Goal: Task Accomplishment & Management: Complete application form

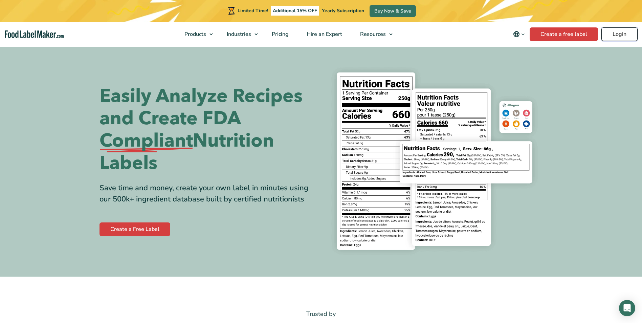
click at [612, 36] on link "Login" at bounding box center [620, 34] width 36 height 14
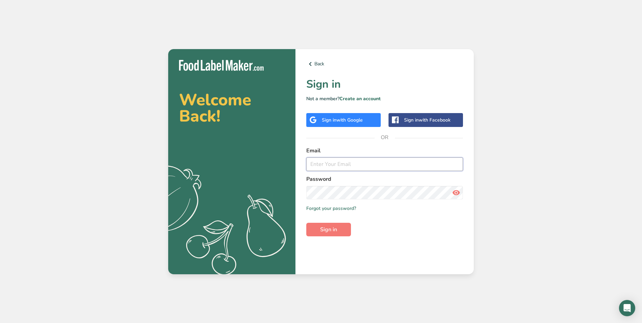
click at [326, 168] on input "email" at bounding box center [384, 164] width 157 height 14
type input "marcospatisserie@yahoo.com"
click at [458, 194] on icon at bounding box center [456, 193] width 8 height 12
click at [325, 233] on span "Sign in" at bounding box center [328, 230] width 17 height 8
click at [363, 100] on link "Create an account" at bounding box center [360, 99] width 41 height 6
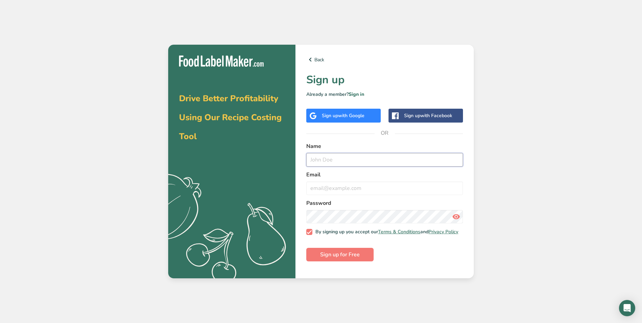
click at [340, 161] on input "text" at bounding box center [384, 160] width 157 height 14
type input "Marco Delao"
type input "marcospatisserie@yahoo.com"
click at [355, 257] on span "Sign up for Free" at bounding box center [340, 255] width 40 height 8
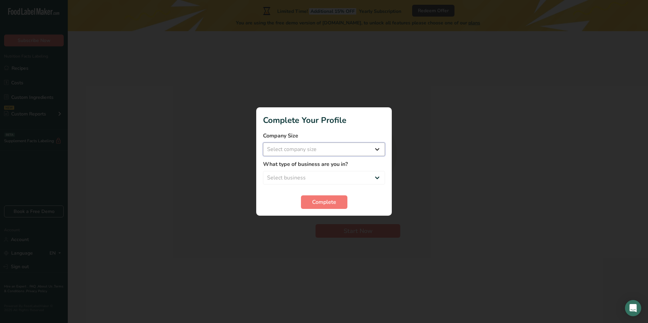
click at [373, 148] on select "Select company size Fewer than 10 Employees 10 to 50 Employees 51 to 500 Employ…" at bounding box center [324, 150] width 122 height 14
click at [380, 177] on select "Select business Packaged Food Manufacturer Restaurant & Cafe Bakery Meal Plans …" at bounding box center [324, 178] width 122 height 14
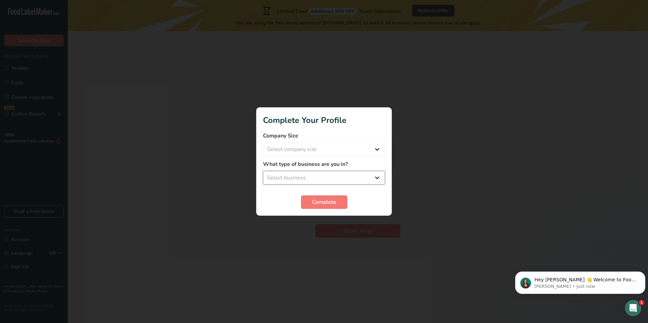
click at [294, 175] on select "Select business Packaged Food Manufacturer Restaurant & Cafe Bakery Meal Plans …" at bounding box center [324, 178] width 122 height 14
select select "8"
click at [263, 171] on select "Select business Packaged Food Manufacturer Restaurant & Cafe Bakery Meal Plans …" at bounding box center [324, 178] width 122 height 14
click at [320, 209] on section "Complete Your Profile Company Size Select company size Fewer than 10 Employees …" at bounding box center [323, 161] width 135 height 108
click at [320, 202] on span "Complete" at bounding box center [324, 202] width 24 height 8
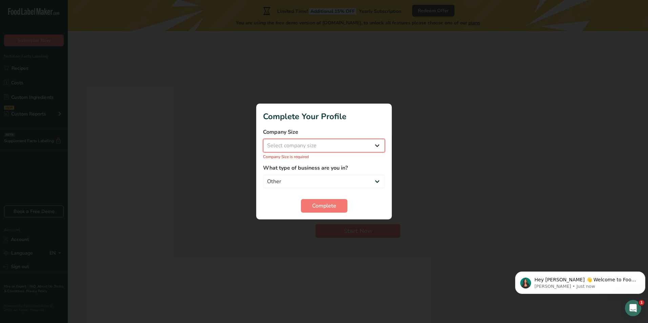
click at [373, 149] on select "Select company size Fewer than 10 Employees 10 to 50 Employees 51 to 500 Employ…" at bounding box center [324, 146] width 122 height 14
select select "1"
click at [263, 143] on select "Select company size Fewer than 10 Employees 10 to 50 Employees 51 to 500 Employ…" at bounding box center [324, 146] width 122 height 14
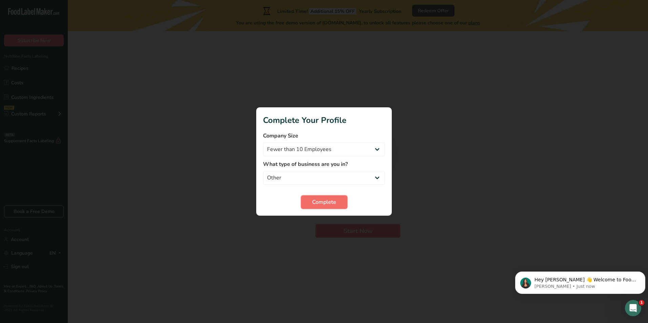
click at [324, 199] on span "Complete" at bounding box center [324, 202] width 24 height 8
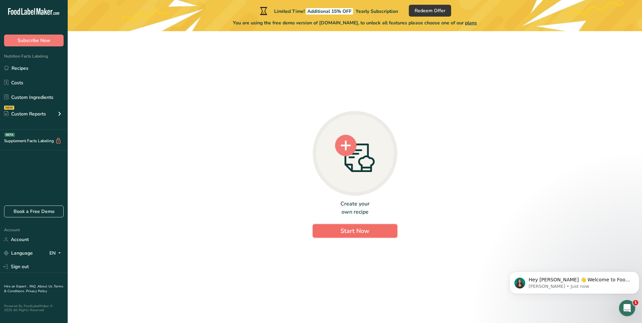
click at [373, 234] on button "Start Now" at bounding box center [355, 231] width 85 height 14
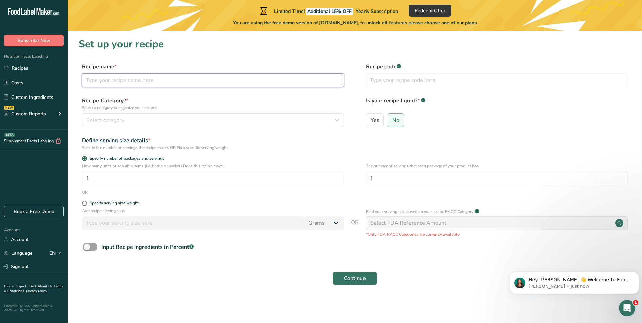
click at [138, 85] on input "text" at bounding box center [213, 80] width 262 height 14
type input "Green Machine"
click at [212, 120] on div "Select category" at bounding box center [210, 120] width 249 height 8
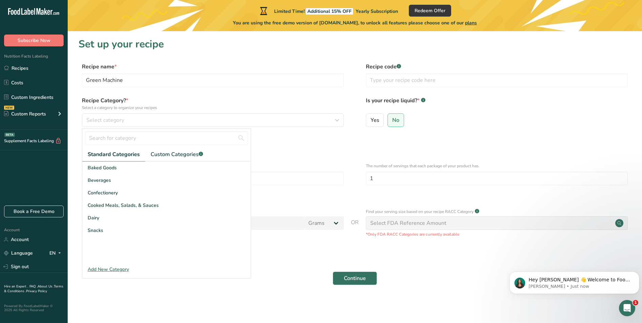
click at [115, 271] on div "Add New Category" at bounding box center [166, 269] width 169 height 7
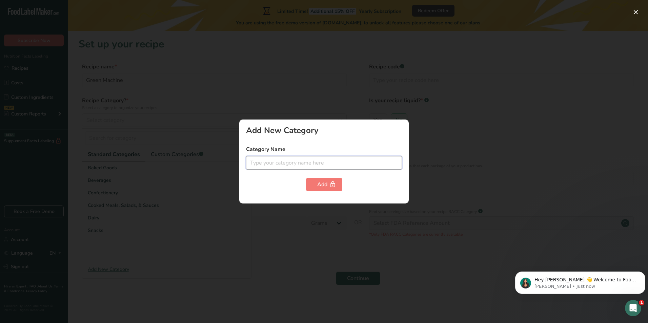
click at [275, 165] on input "text" at bounding box center [324, 163] width 156 height 14
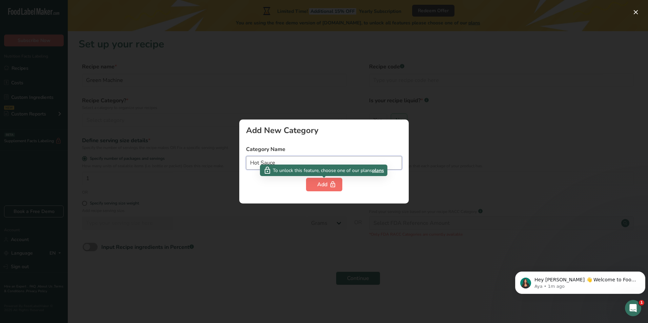
type input "Hot Sauce"
click at [315, 187] on button "Add" at bounding box center [324, 185] width 36 height 14
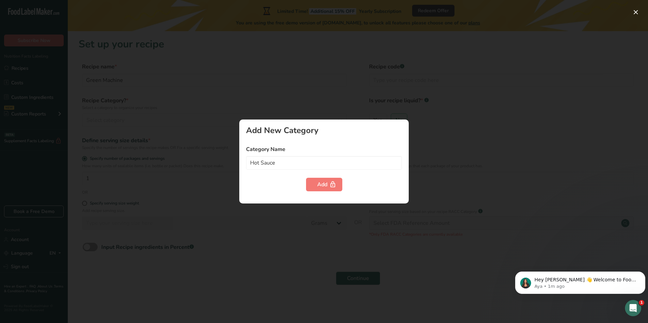
click at [321, 99] on div at bounding box center [324, 161] width 648 height 323
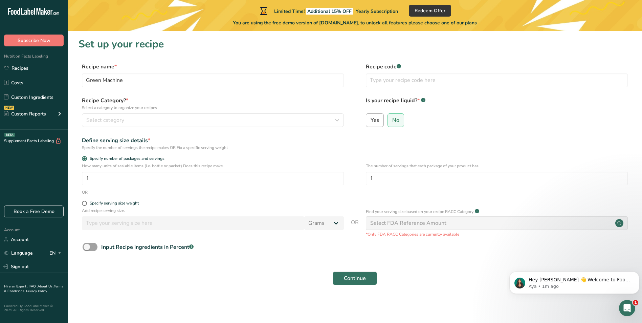
click at [382, 123] on label "Yes" at bounding box center [375, 120] width 18 height 14
click at [371, 122] on input "Yes" at bounding box center [368, 120] width 4 height 4
radio input "true"
radio input "false"
select select "22"
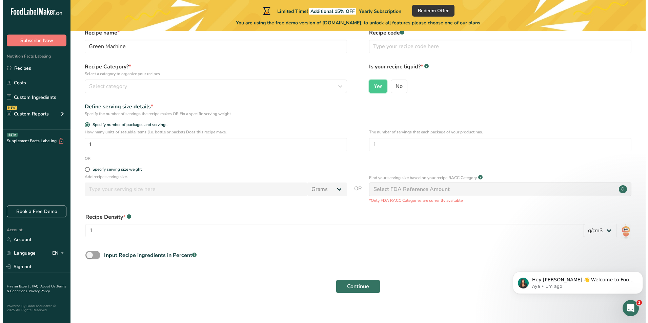
scroll to position [41, 0]
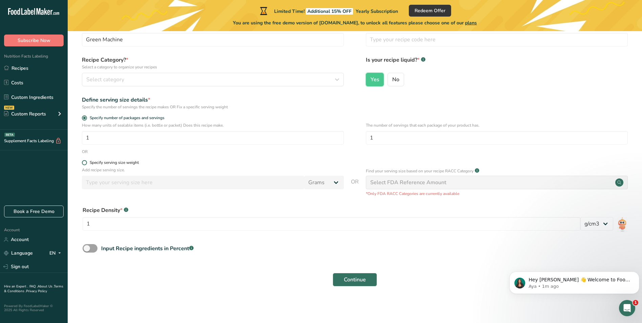
click at [85, 165] on span at bounding box center [84, 162] width 5 height 5
click at [85, 165] on input "Specify serving size weight" at bounding box center [84, 163] width 4 height 4
radio input "true"
radio input "false"
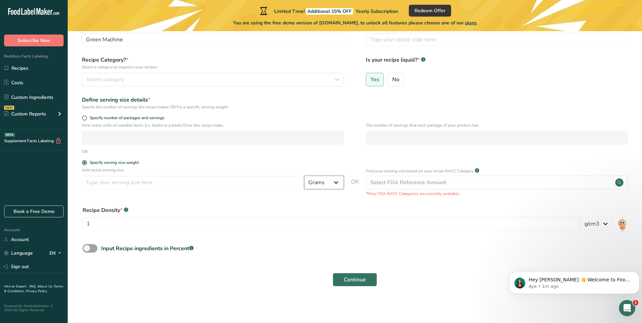
click at [336, 181] on select "Grams kg mg mcg lb oz l mL fl oz tbsp tsp cup qt gallon" at bounding box center [324, 183] width 40 height 14
click at [435, 179] on div "Select FDA Reference Amount" at bounding box center [409, 182] width 76 height 8
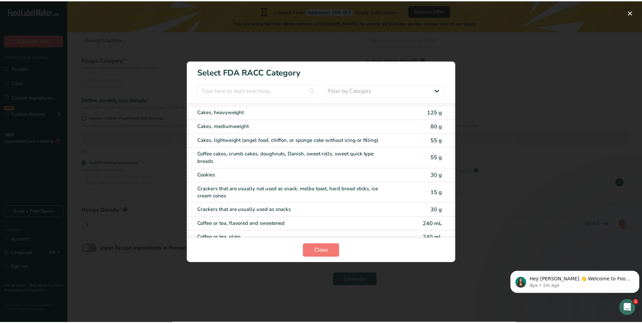
scroll to position [135, 0]
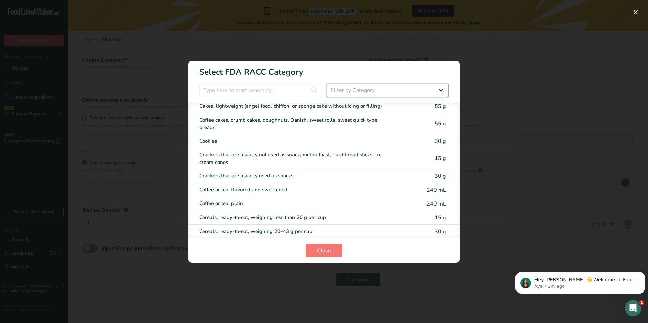
click at [441, 85] on select "Filter by Category All Bakery products Beverages Cereals and other grain produc…" at bounding box center [387, 91] width 122 height 14
drag, startPoint x: 515, startPoint y: 116, endPoint x: 511, endPoint y: 118, distance: 4.7
click at [515, 116] on div "RACC Category Selection Modal" at bounding box center [324, 161] width 648 height 323
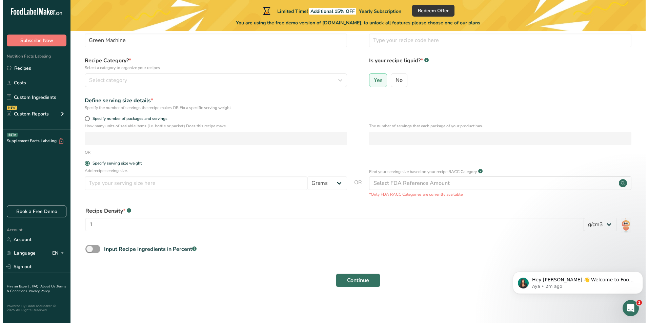
scroll to position [41, 0]
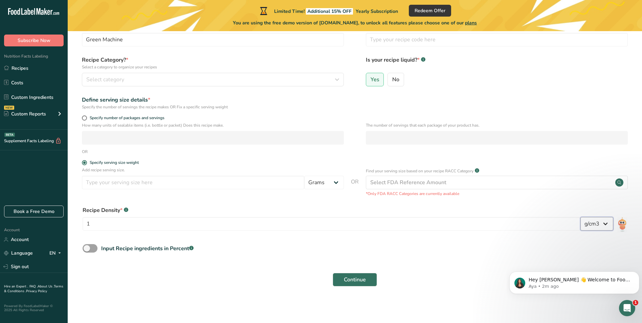
click at [602, 228] on select "lb/ft3 g/cm3" at bounding box center [597, 224] width 33 height 14
click at [335, 185] on select "Grams kg mg mcg lb oz l mL fl oz tbsp tsp cup qt gallon" at bounding box center [324, 183] width 40 height 14
click at [304, 176] on select "Grams kg mg mcg lb oz l mL fl oz tbsp tsp cup qt gallon" at bounding box center [324, 183] width 40 height 14
click at [142, 182] on input "number" at bounding box center [193, 183] width 223 height 14
click at [338, 181] on select "Grams kg mg mcg lb oz l mL fl oz tbsp tsp cup qt gallon" at bounding box center [324, 183] width 40 height 14
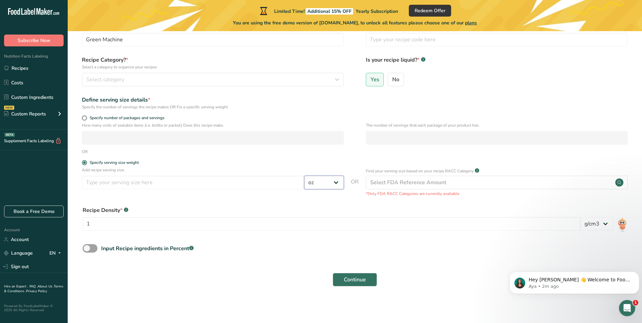
select select "20"
click at [304, 176] on select "Grams kg mg mcg lb oz l mL fl oz tbsp tsp cup qt gallon" at bounding box center [324, 183] width 40 height 14
click at [130, 181] on input "number" at bounding box center [193, 183] width 223 height 14
click at [575, 186] on div "Select FDA Reference Amount" at bounding box center [497, 183] width 262 height 14
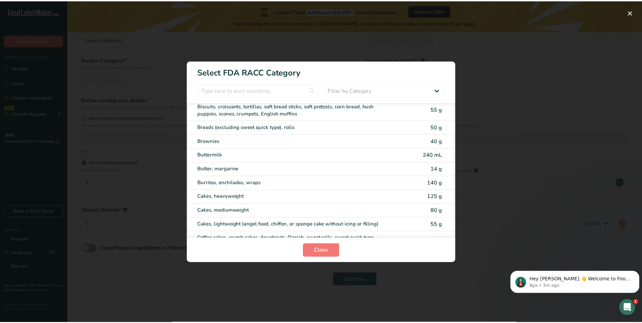
scroll to position [34, 0]
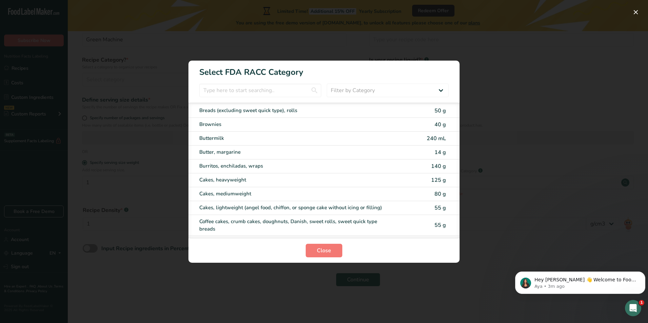
click at [418, 179] on div "Cakes, heavyweight" at bounding box center [312, 180] width 226 height 8
type input "125"
select select "0"
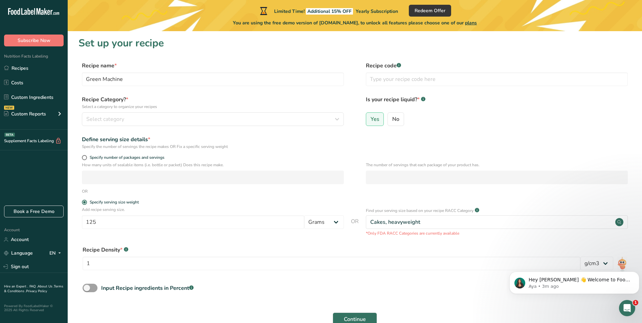
scroll to position [0, 0]
click at [345, 124] on div "Recipe Category? * Select a category to organize your recipes Select category S…" at bounding box center [355, 114] width 553 height 35
click at [341, 124] on icon "button" at bounding box center [337, 120] width 8 height 12
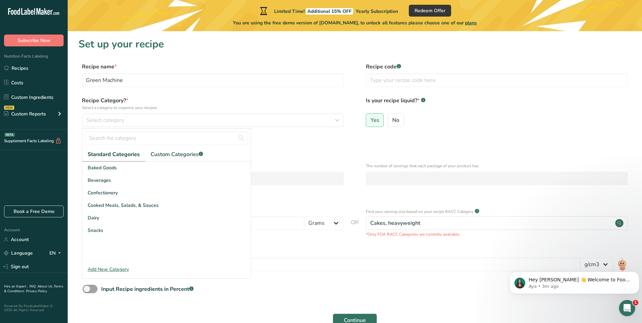
click at [264, 156] on label "Specify number of packages and servings" at bounding box center [213, 158] width 262 height 5
click at [86, 156] on input "Specify number of packages and servings" at bounding box center [84, 158] width 4 height 4
radio input "true"
radio input "false"
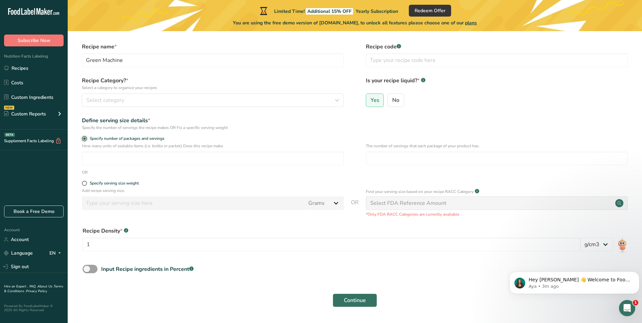
scroll to position [41, 0]
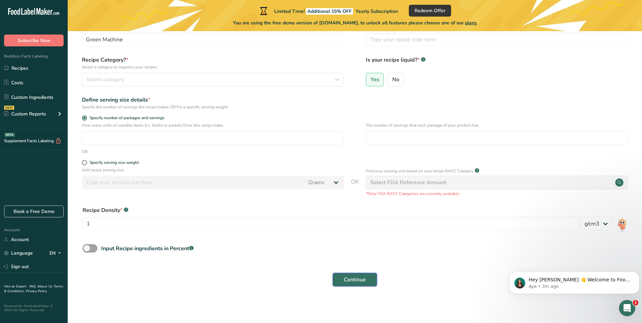
click at [362, 284] on button "Continue" at bounding box center [355, 280] width 44 height 14
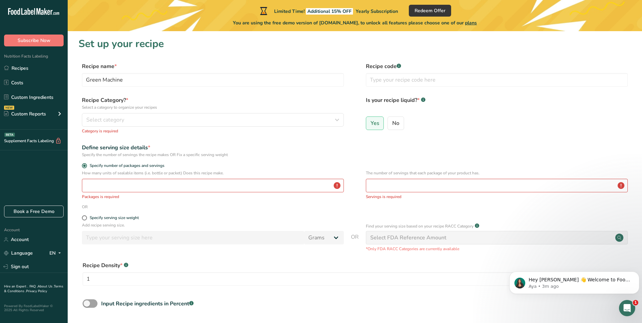
scroll to position [0, 0]
